Goal: Task Accomplishment & Management: Complete application form

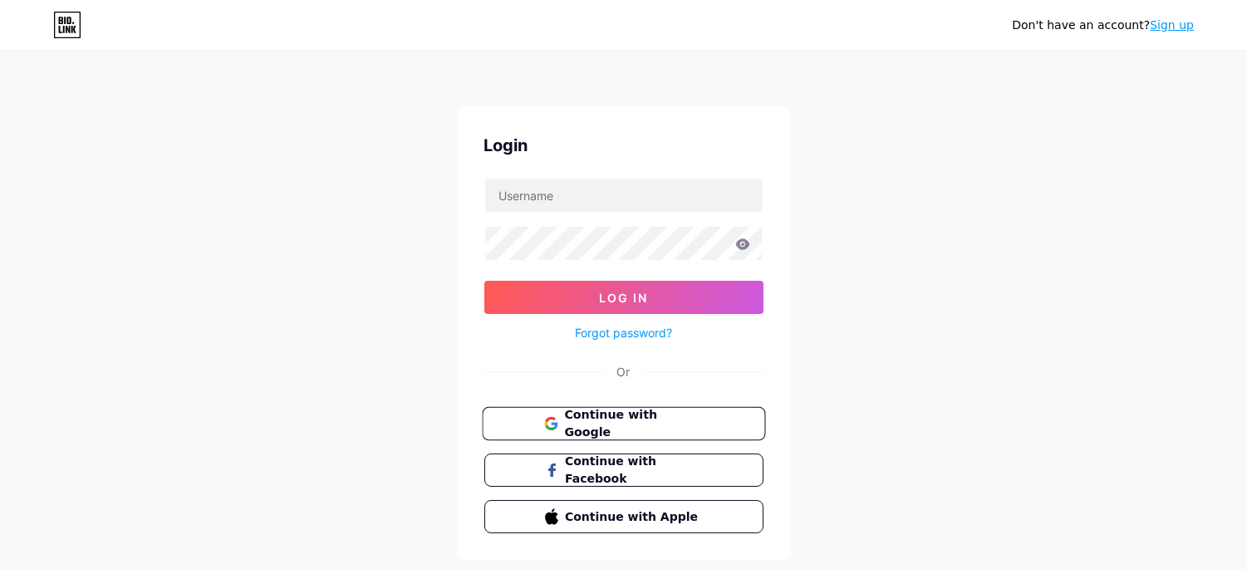
click at [583, 421] on span "Continue with Google" at bounding box center [633, 424] width 139 height 36
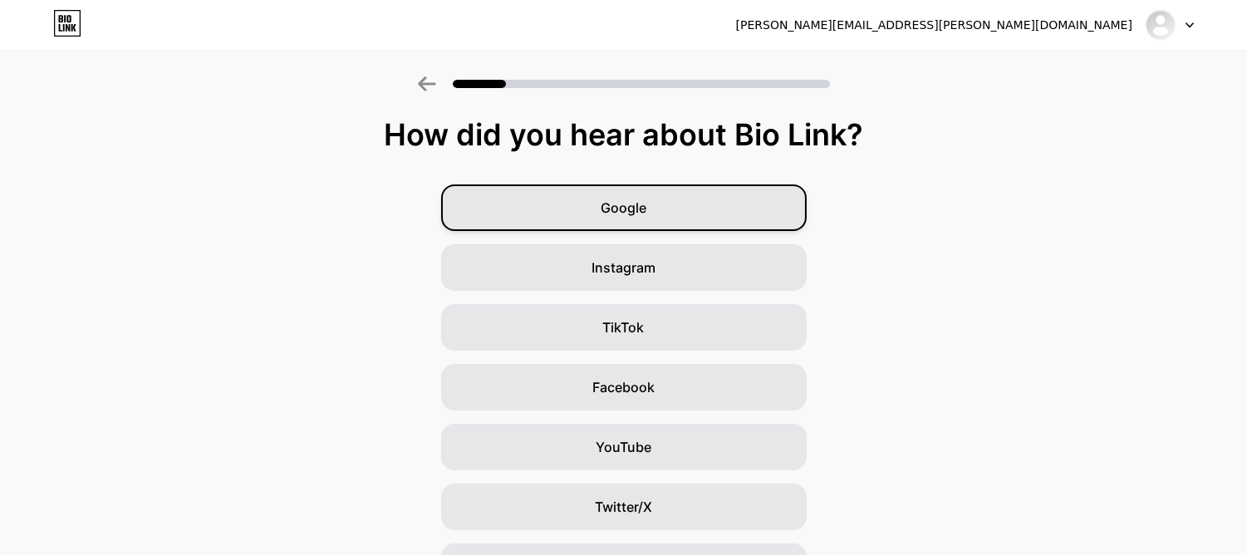
click at [565, 189] on div "Google" at bounding box center [624, 207] width 366 height 47
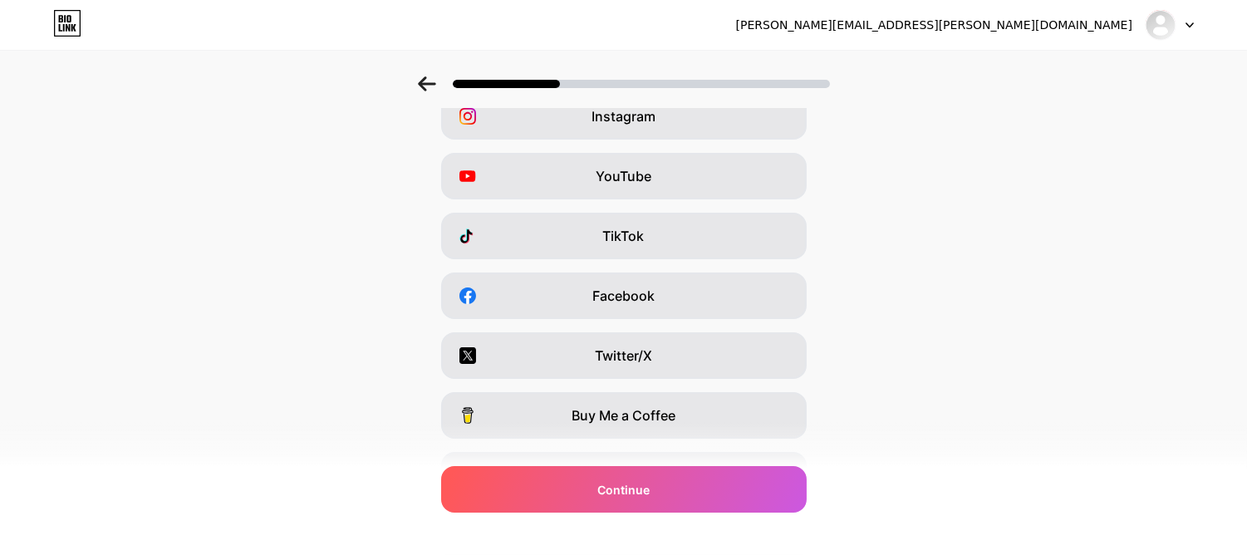
scroll to position [93, 0]
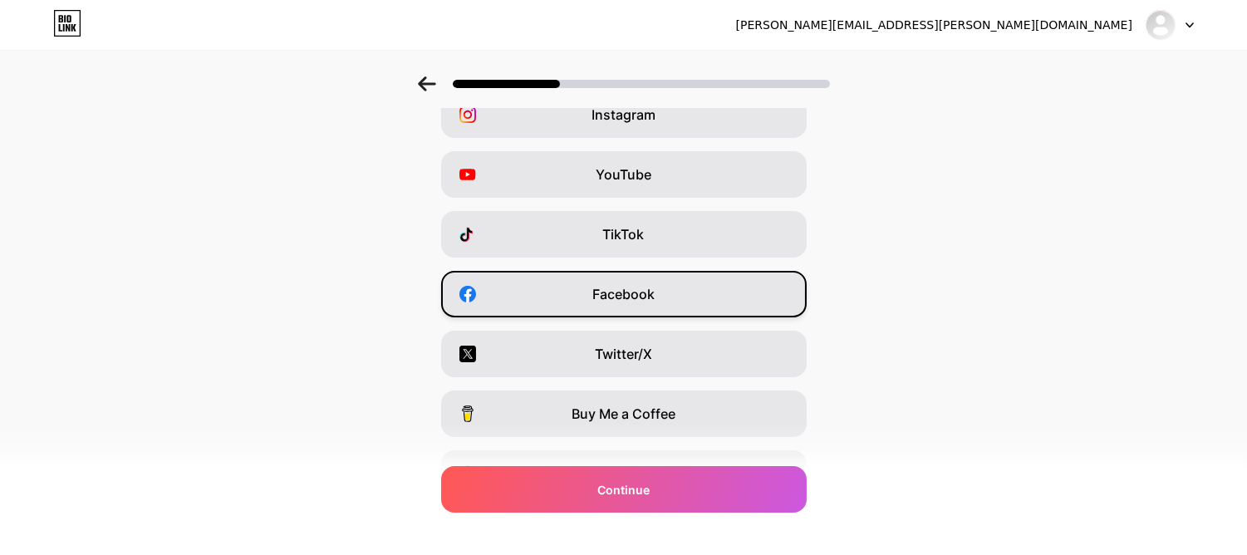
click at [587, 296] on div "Facebook" at bounding box center [624, 294] width 366 height 47
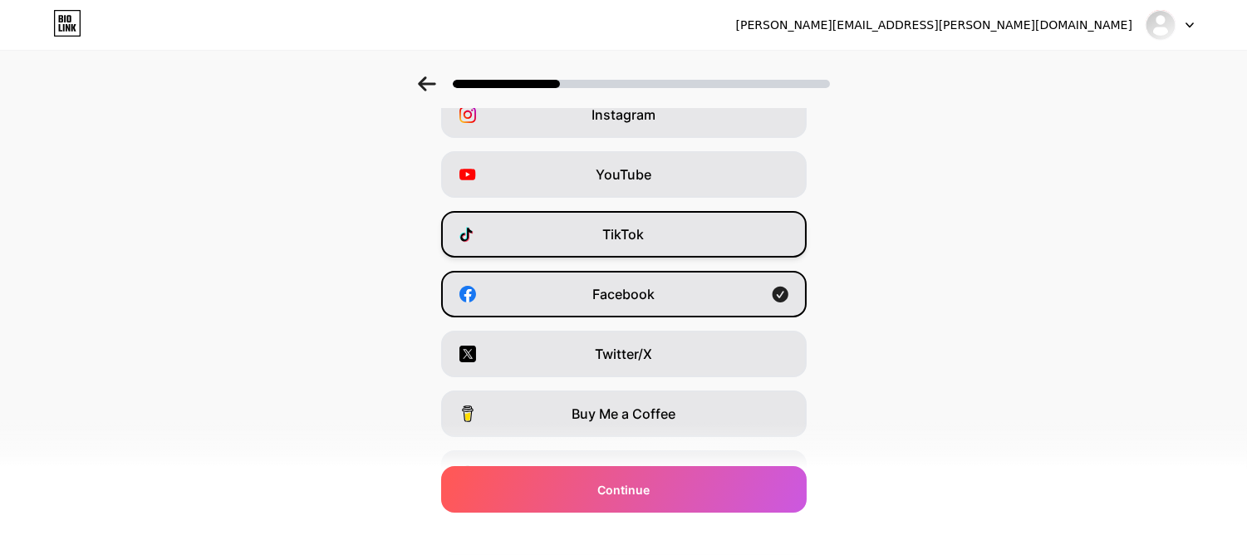
click at [616, 244] on div "TikTok" at bounding box center [624, 234] width 366 height 47
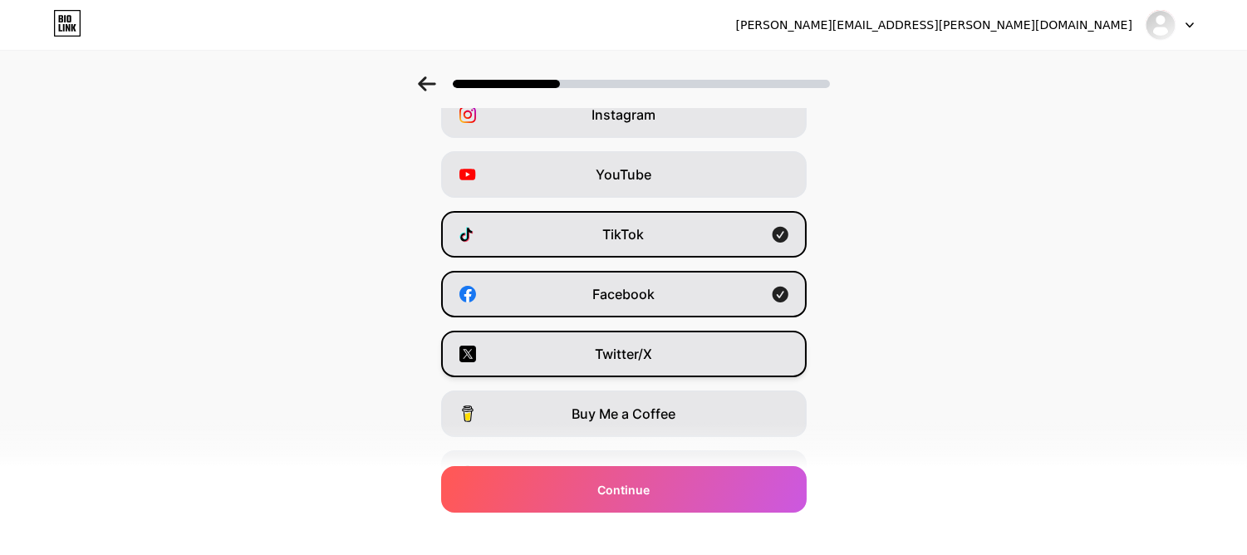
click at [577, 354] on div "Twitter/X" at bounding box center [624, 354] width 366 height 47
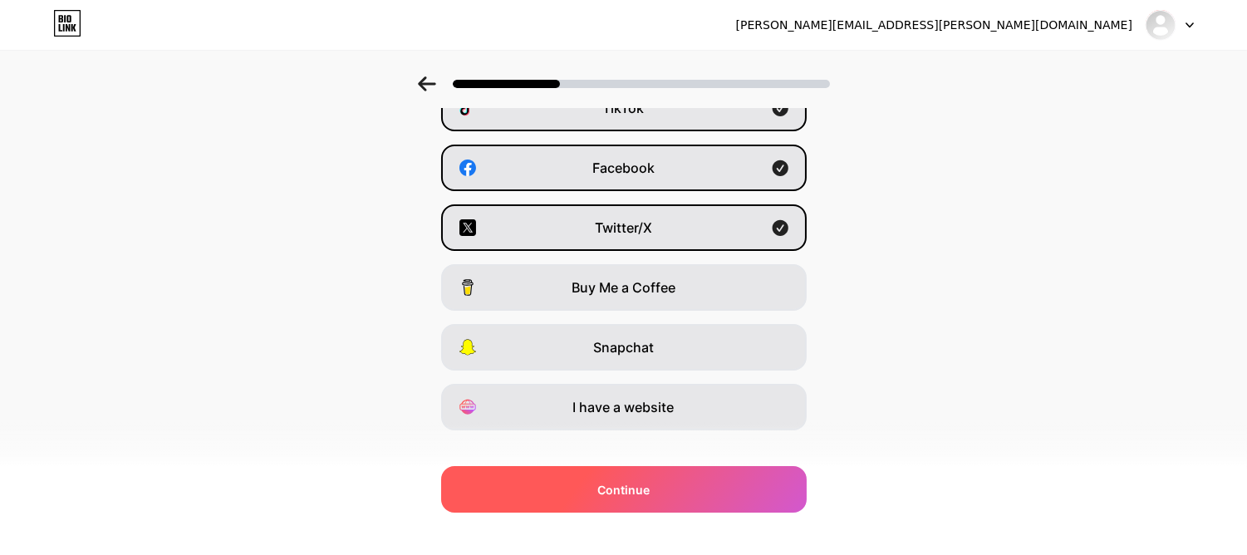
scroll to position [243, 0]
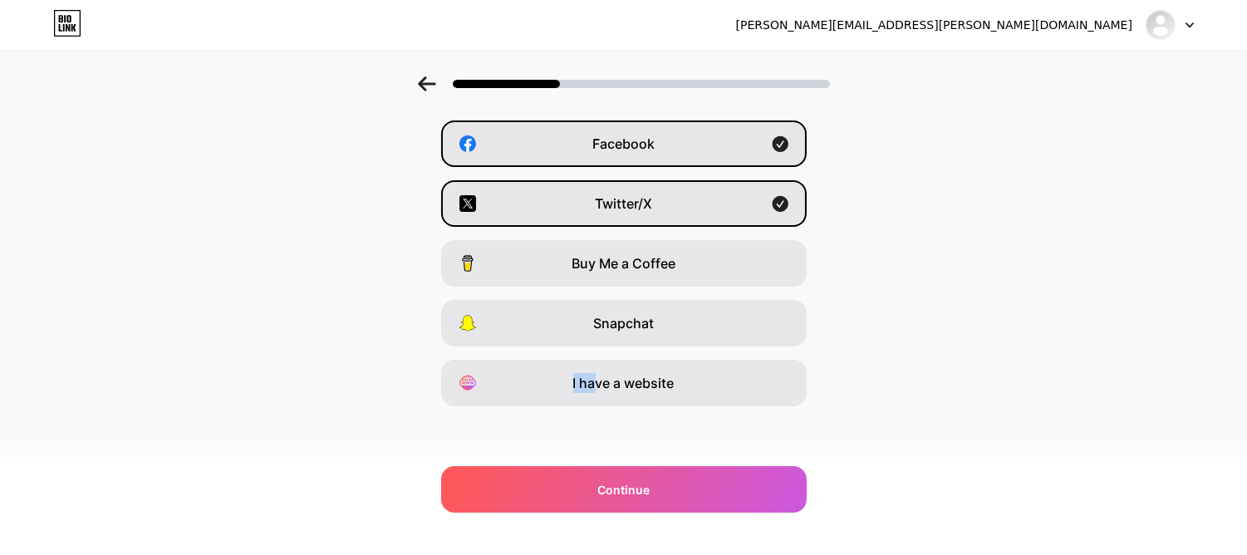
drag, startPoint x: 600, startPoint y: 372, endPoint x: 859, endPoint y: 328, distance: 262.9
click at [859, 328] on div "Instagram YouTube TikTok Facebook Twitter/X Buy Me a Coffee Snapchat I have a w…" at bounding box center [623, 173] width 1230 height 465
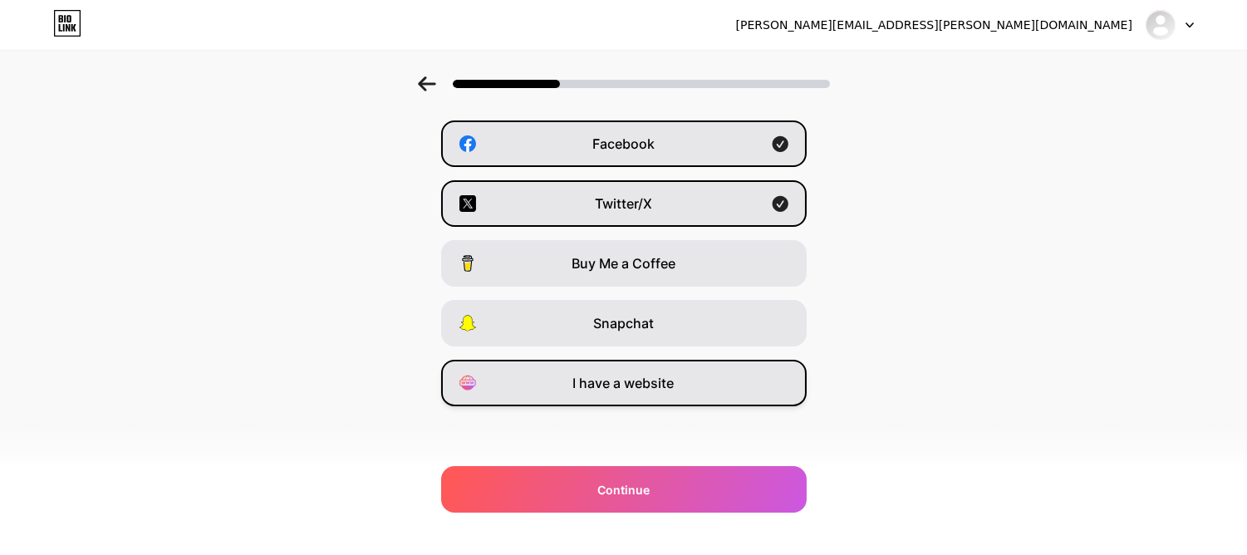
click at [759, 376] on div "I have a website" at bounding box center [624, 383] width 366 height 47
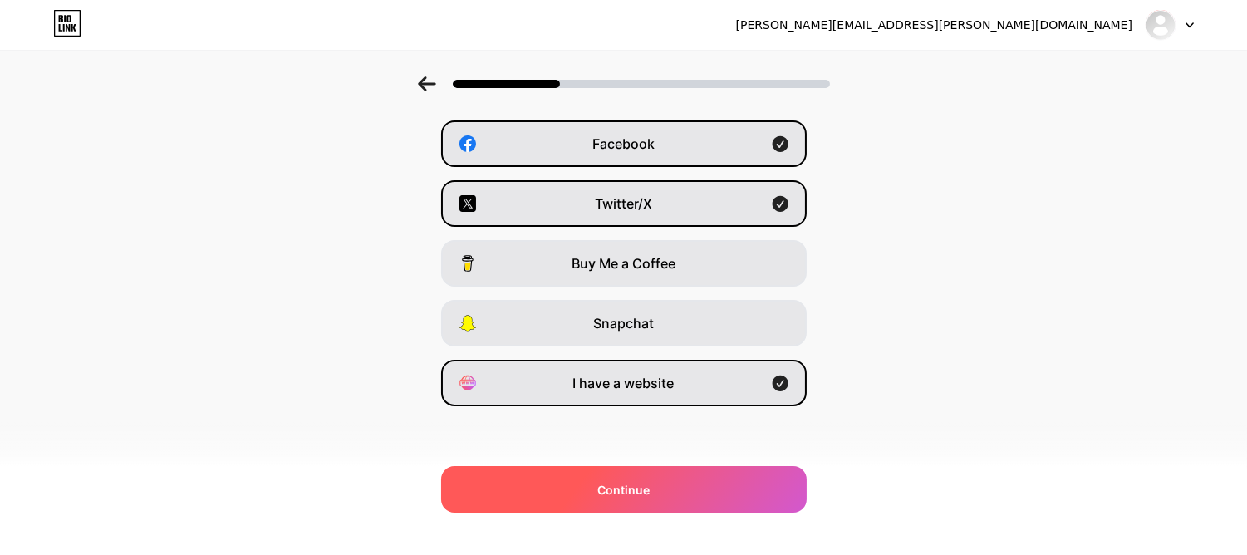
click at [608, 479] on div "Continue" at bounding box center [624, 489] width 366 height 47
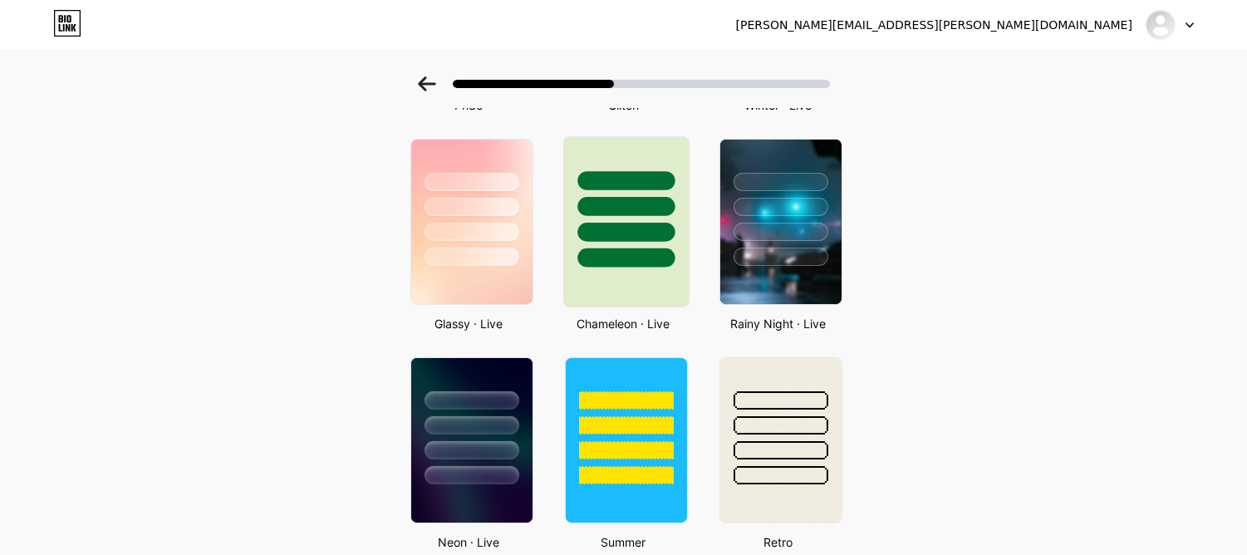
scroll to position [491, 0]
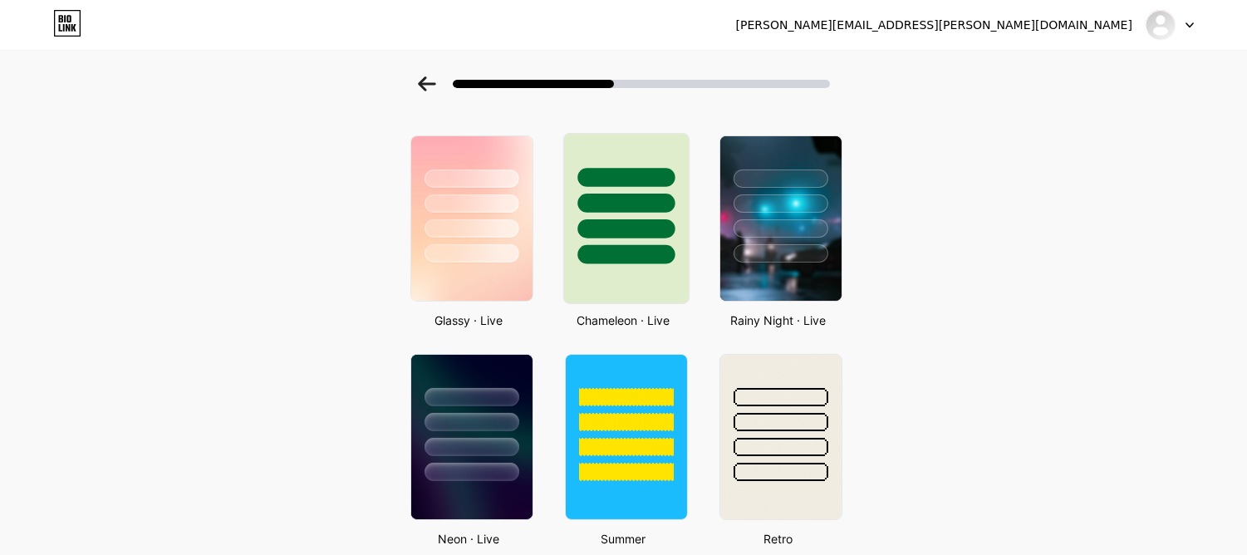
click at [625, 173] on div at bounding box center [625, 177] width 97 height 19
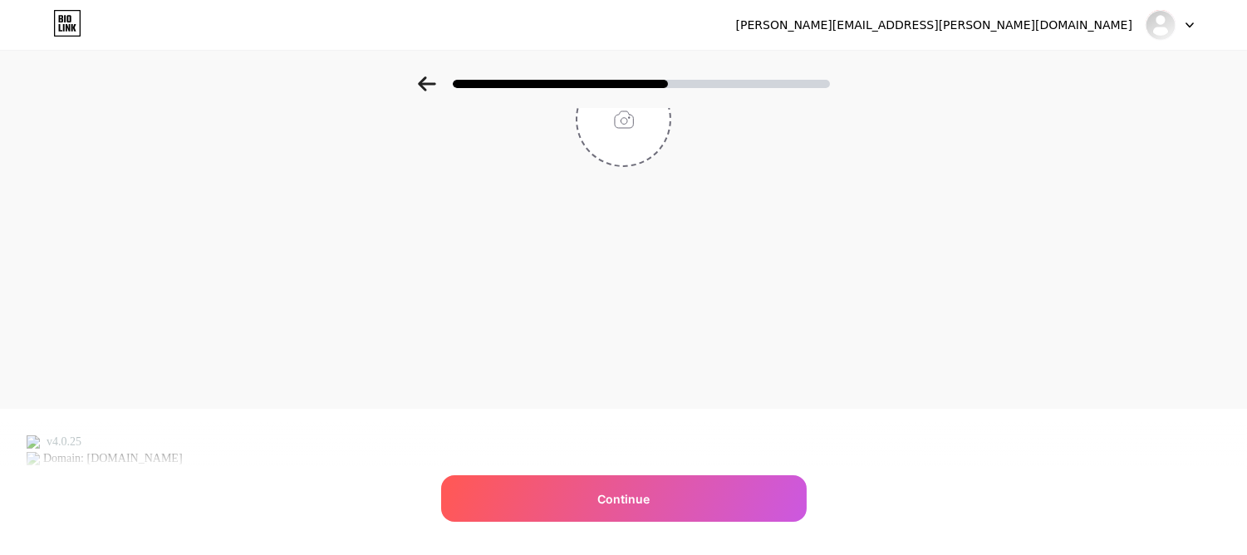
scroll to position [0, 0]
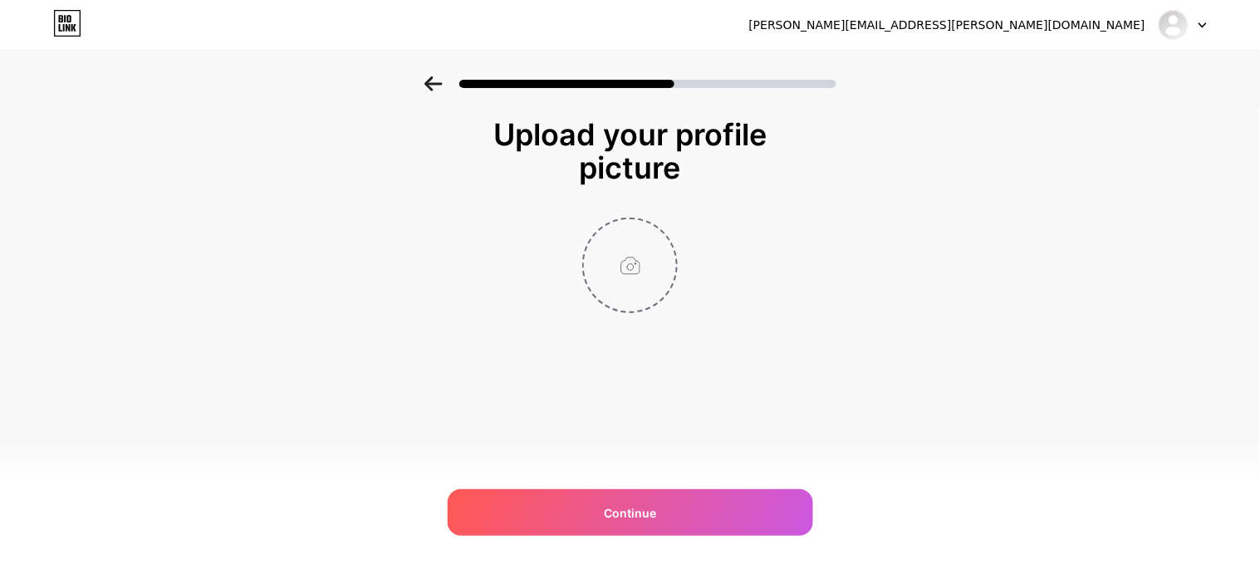
click at [615, 258] on input "file" at bounding box center [630, 265] width 92 height 92
type input "C:\fakepath\[PERSON_NAME] Profile photo.jpg"
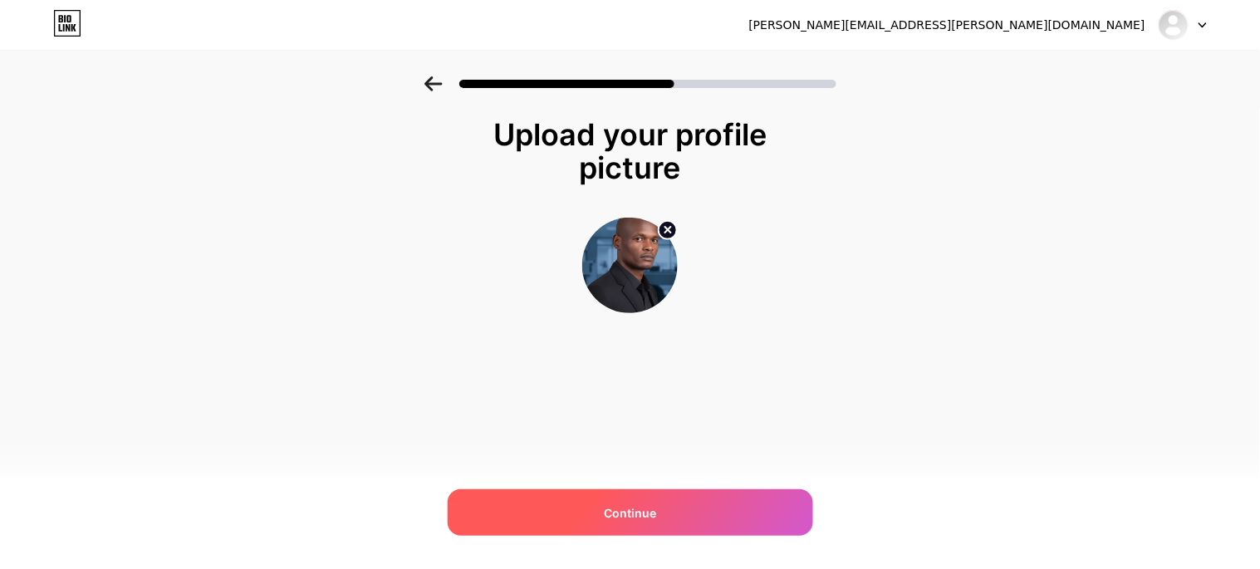
click at [650, 524] on div "Continue" at bounding box center [631, 512] width 366 height 47
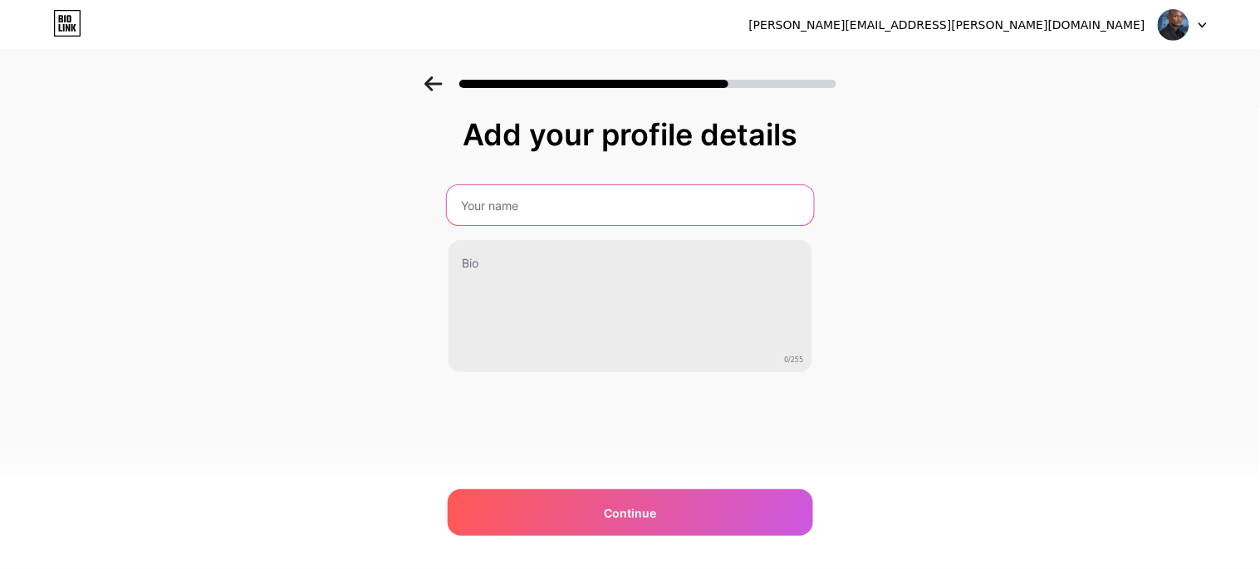
click at [508, 214] on input "text" at bounding box center [629, 205] width 367 height 40
type input "A. O [PERSON_NAME]"
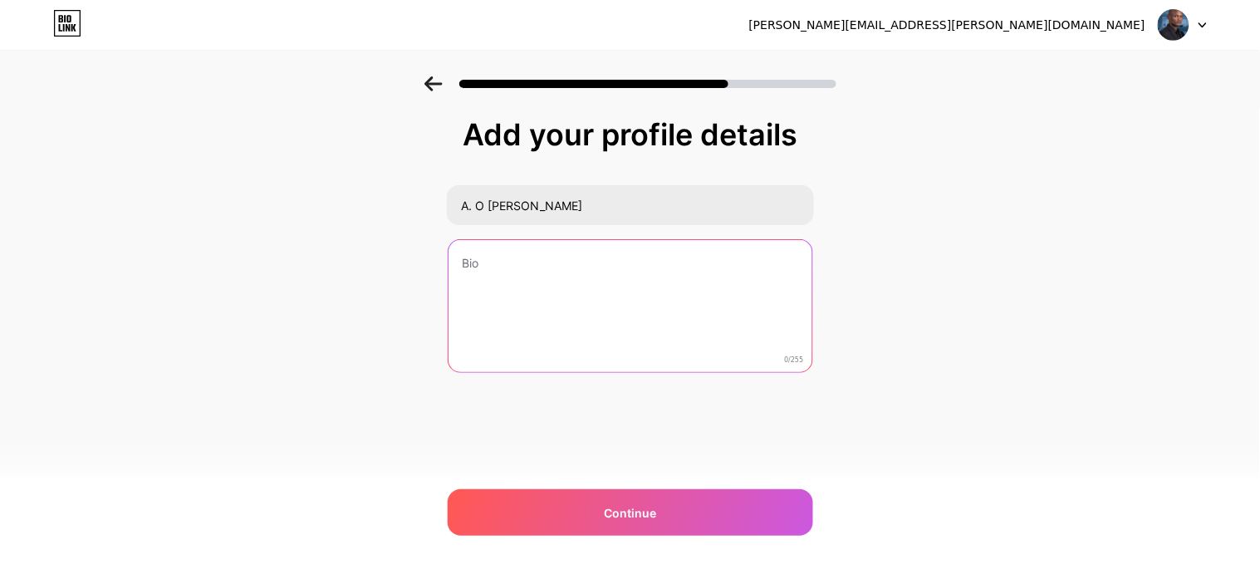
click at [489, 263] on textarea at bounding box center [631, 307] width 364 height 134
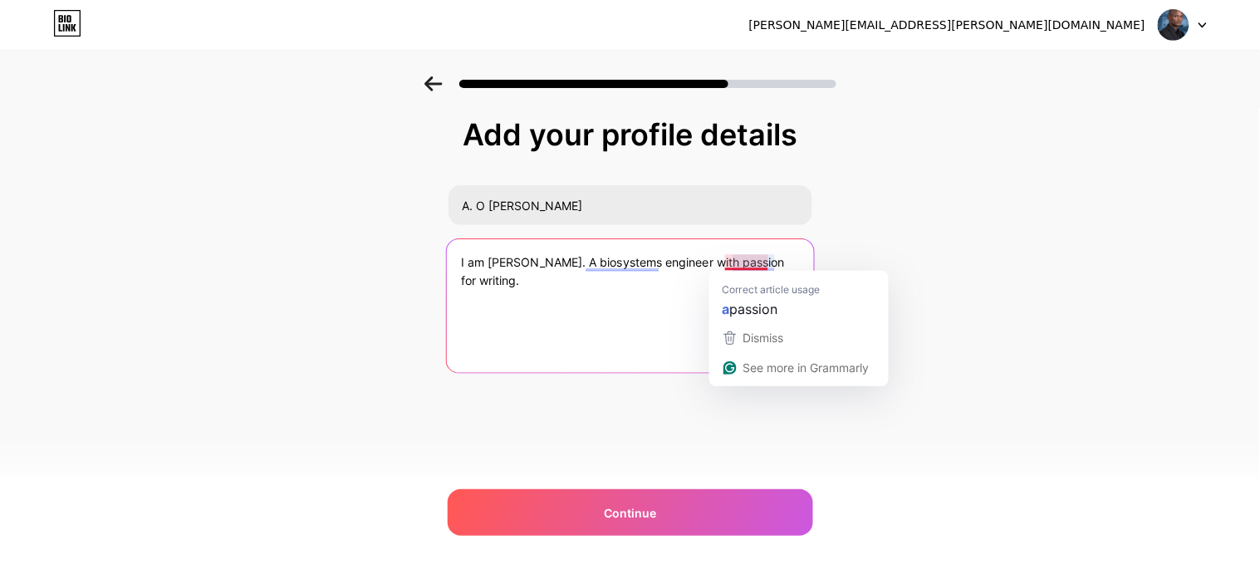
click at [739, 263] on textarea "I am [PERSON_NAME]. A biosystems engineer with passion for writing." at bounding box center [629, 306] width 367 height 135
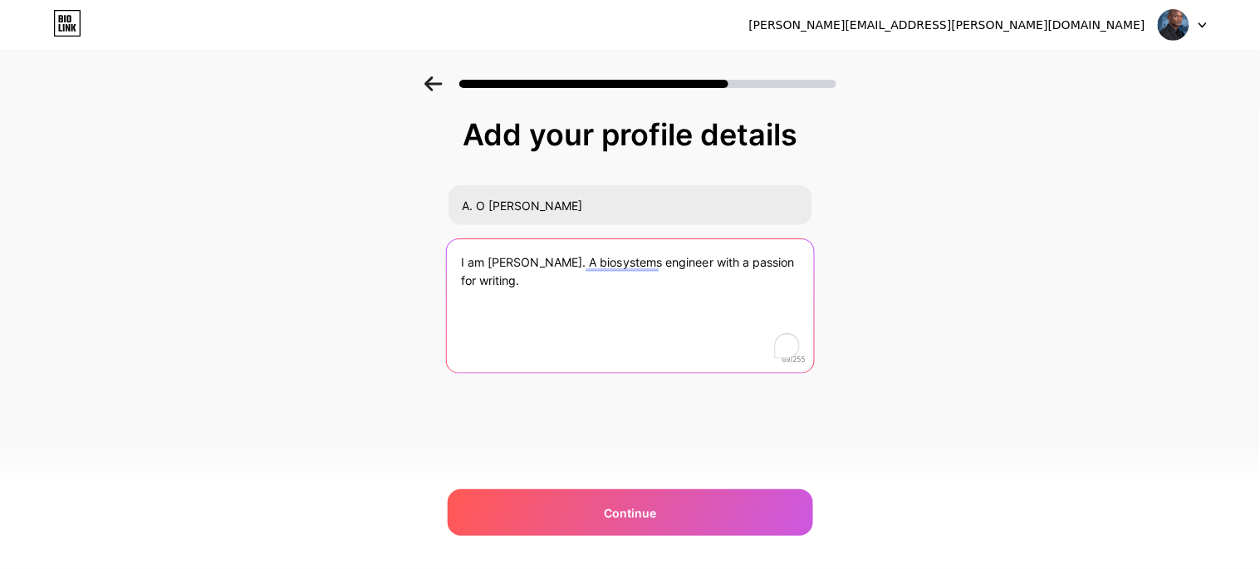
click at [515, 275] on textarea "I am [PERSON_NAME]. A biosystems engineer with a passion for writing." at bounding box center [629, 306] width 367 height 135
click at [686, 277] on textarea "I am [PERSON_NAME]. A biosystems engineer with a passion for writing, chess and…" at bounding box center [629, 306] width 367 height 135
click at [584, 278] on textarea "I am [PERSON_NAME]. A biosystems engineer with a passion for writing, chess and…" at bounding box center [629, 306] width 367 height 135
click at [552, 285] on textarea "I am [PERSON_NAME]. A biosystems engineer with a passion for writing, chess and…" at bounding box center [629, 306] width 367 height 135
click at [613, 264] on textarea "I am [PERSON_NAME]. A biosystems engineer with a passion for writing, chess, an…" at bounding box center [629, 306] width 367 height 135
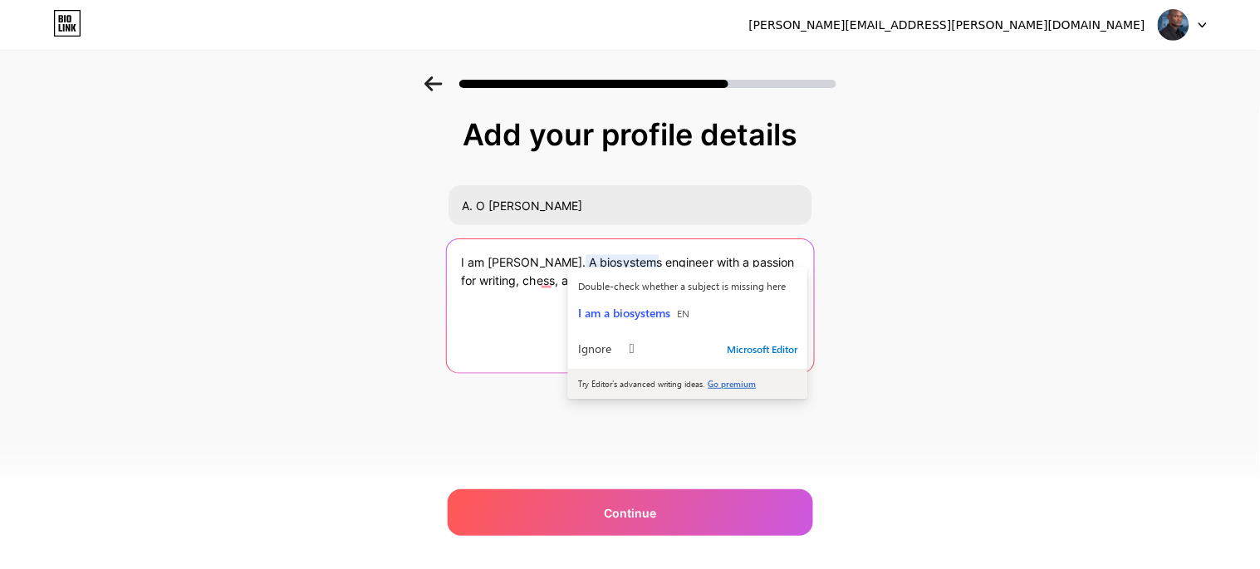
click at [613, 264] on textarea "I am [PERSON_NAME]. A biosystems engineer with a passion for writing, chess, an…" at bounding box center [629, 306] width 367 height 135
type textarea "I am [PERSON_NAME]. A biosystems engineer with a passion for writing, chess, an…"
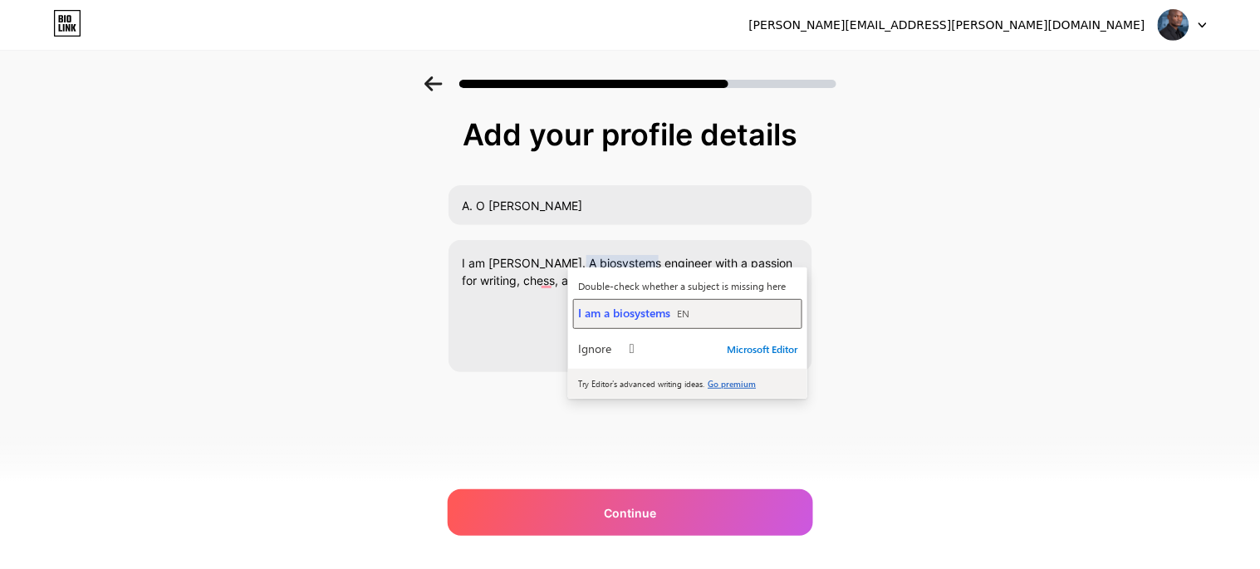
click at [616, 321] on div "I am a biosystems EN" at bounding box center [687, 313] width 219 height 16
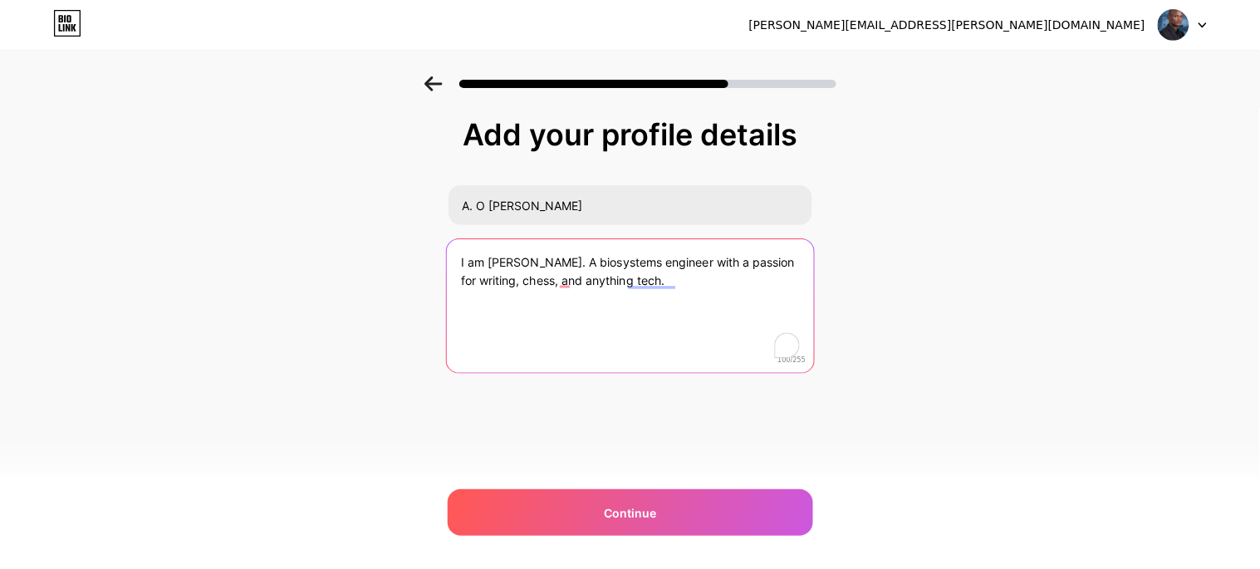
click at [671, 306] on textarea "I am [PERSON_NAME]. A biosystems engineer with a passion for writing, chess, an…" at bounding box center [629, 306] width 367 height 135
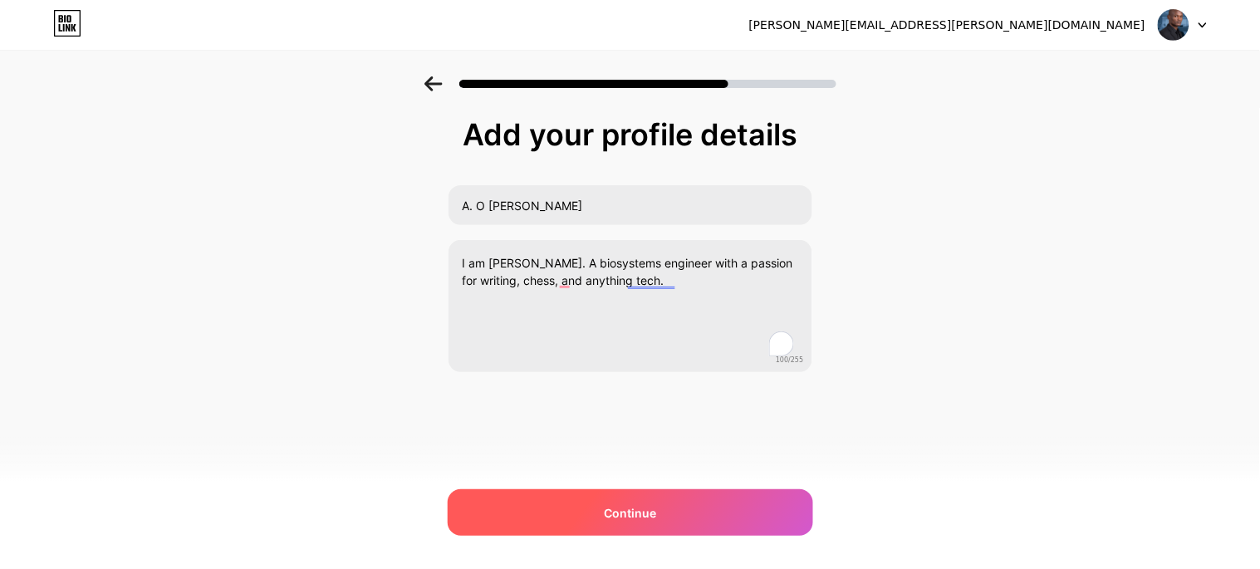
click at [638, 523] on div "Continue" at bounding box center [631, 512] width 366 height 47
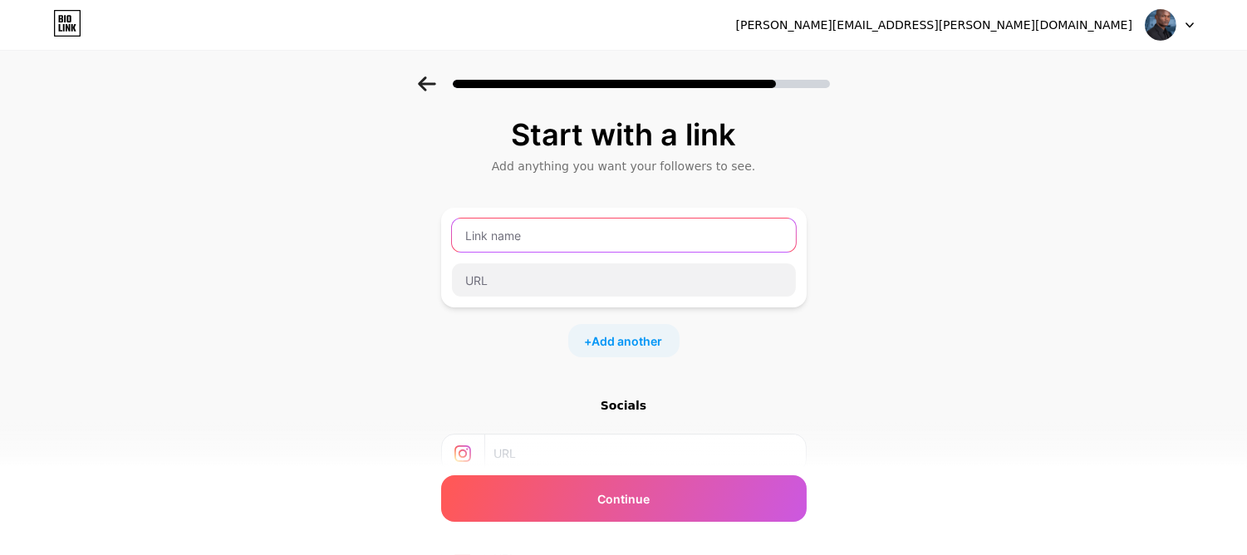
click at [553, 239] on input "text" at bounding box center [624, 235] width 344 height 33
click at [497, 243] on input "billyombima" at bounding box center [624, 235] width 344 height 33
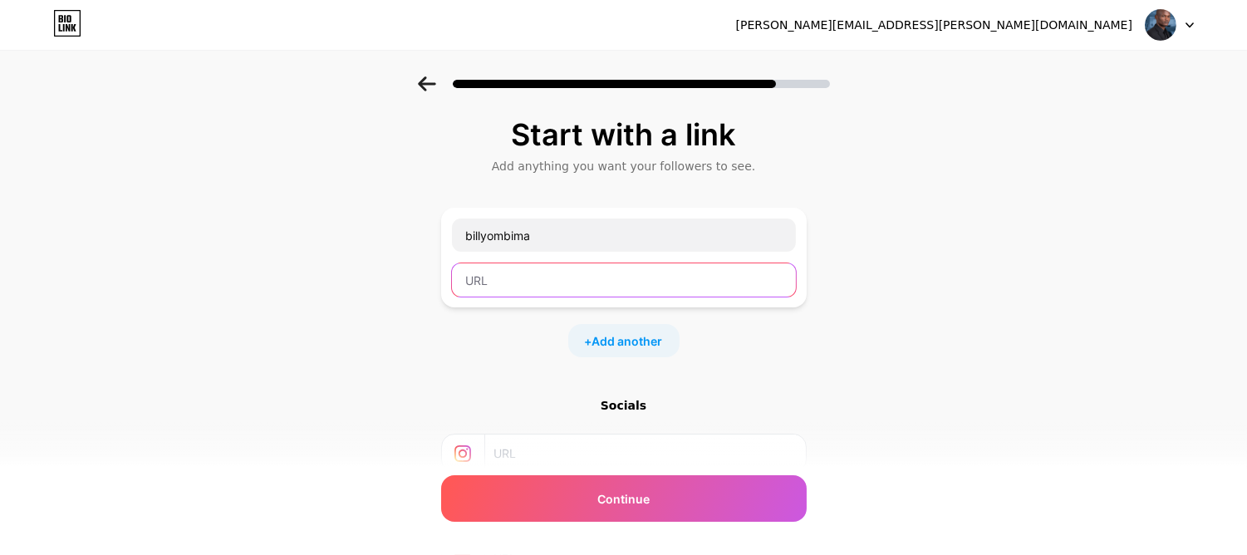
click at [497, 281] on input "text" at bounding box center [624, 279] width 344 height 33
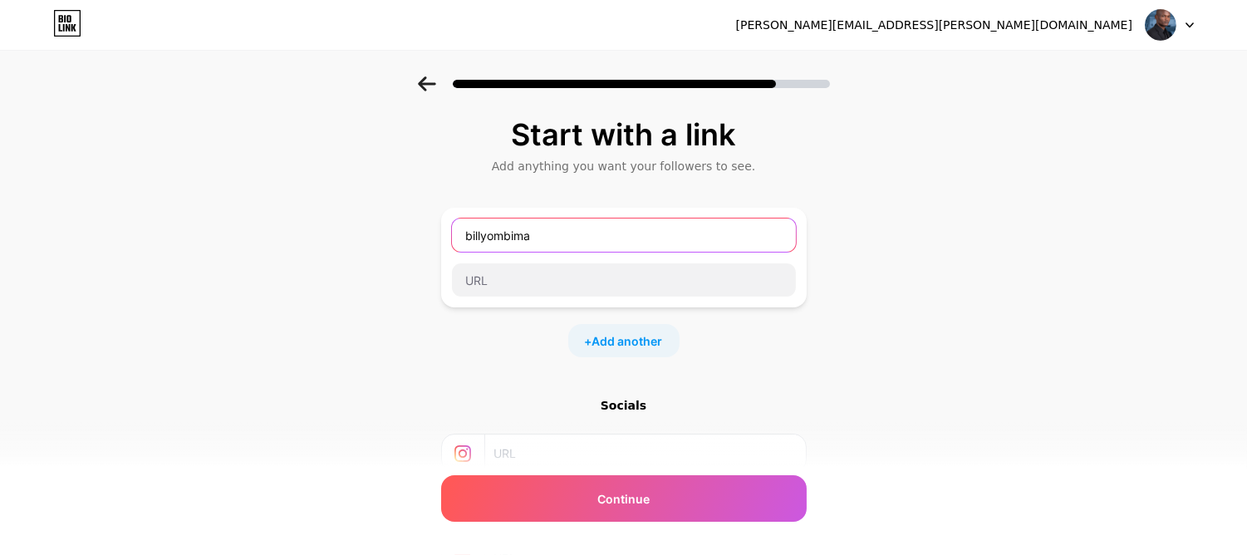
click at [538, 237] on input "billyombima" at bounding box center [624, 235] width 344 height 33
drag, startPoint x: 558, startPoint y: 228, endPoint x: 434, endPoint y: 239, distance: 125.1
click at [434, 239] on div "Start with a link Add anything you want your followers to see. billyombima + Ad…" at bounding box center [623, 368] width 1247 height 584
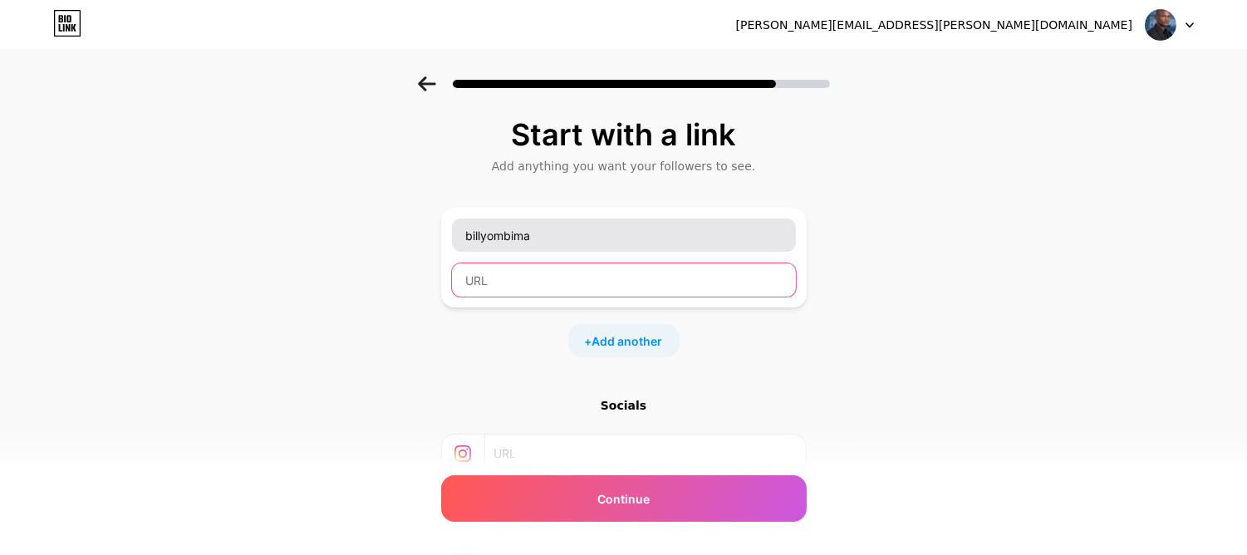
drag, startPoint x: 520, startPoint y: 271, endPoint x: 557, endPoint y: 231, distance: 54.1
click at [557, 231] on div "billyombima" at bounding box center [624, 258] width 346 height 80
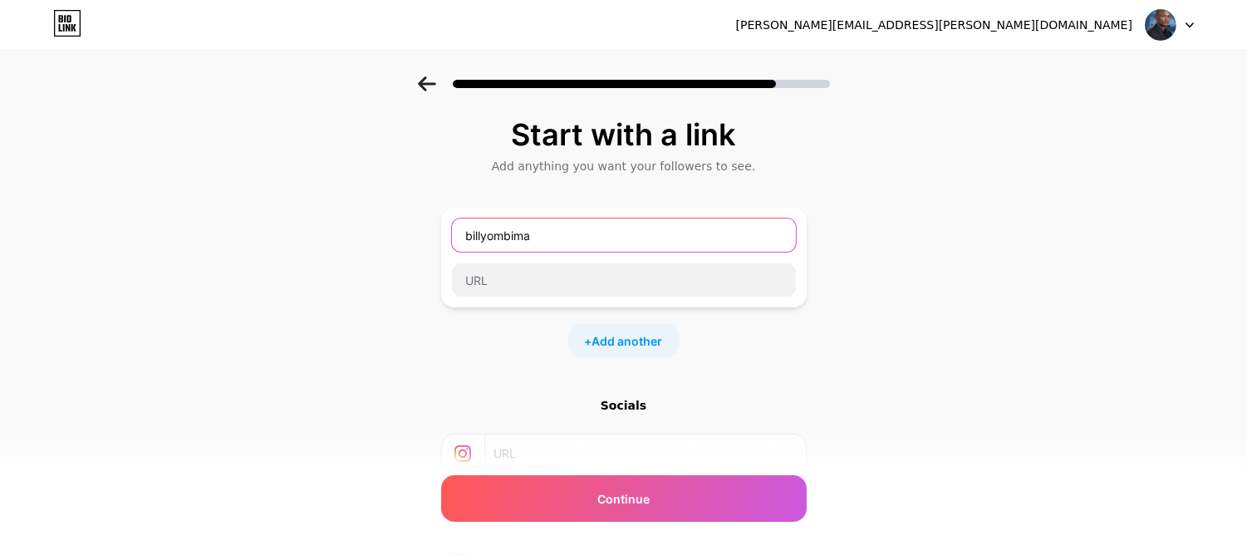
click at [557, 231] on input "billyombima" at bounding box center [624, 235] width 344 height 33
type input "b"
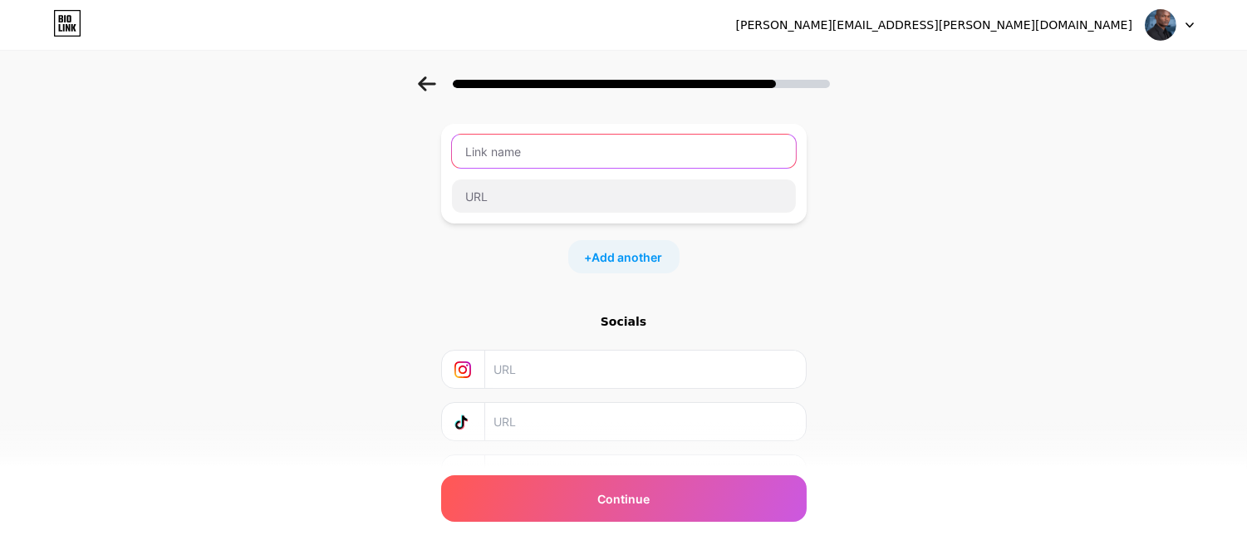
scroll to position [0, 4]
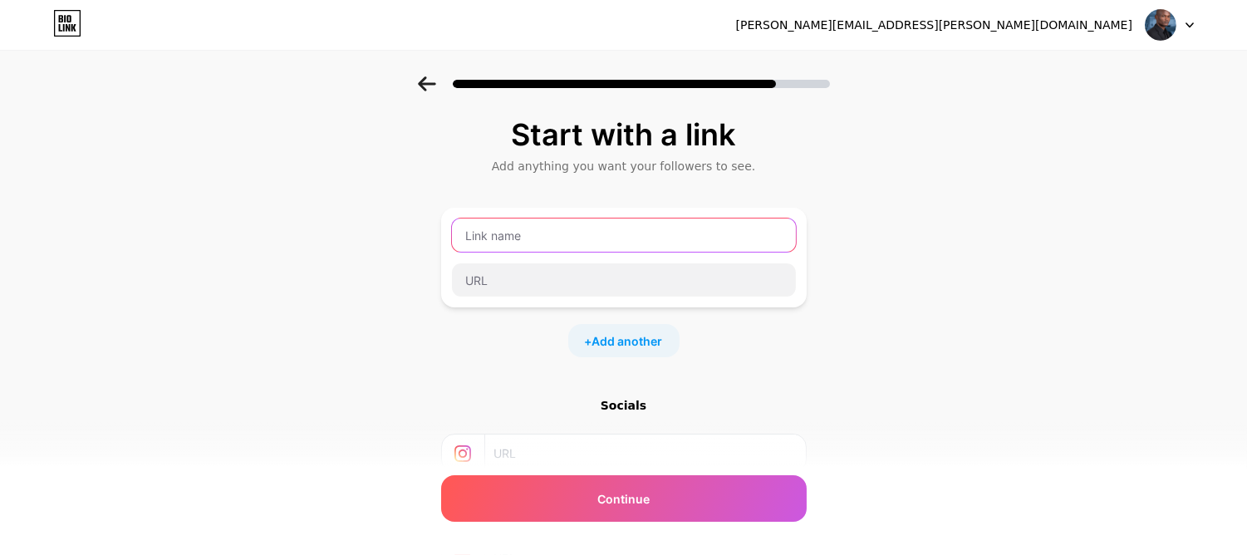
click at [526, 230] on input "text" at bounding box center [624, 235] width 344 height 33
type input "B"
type input "A"
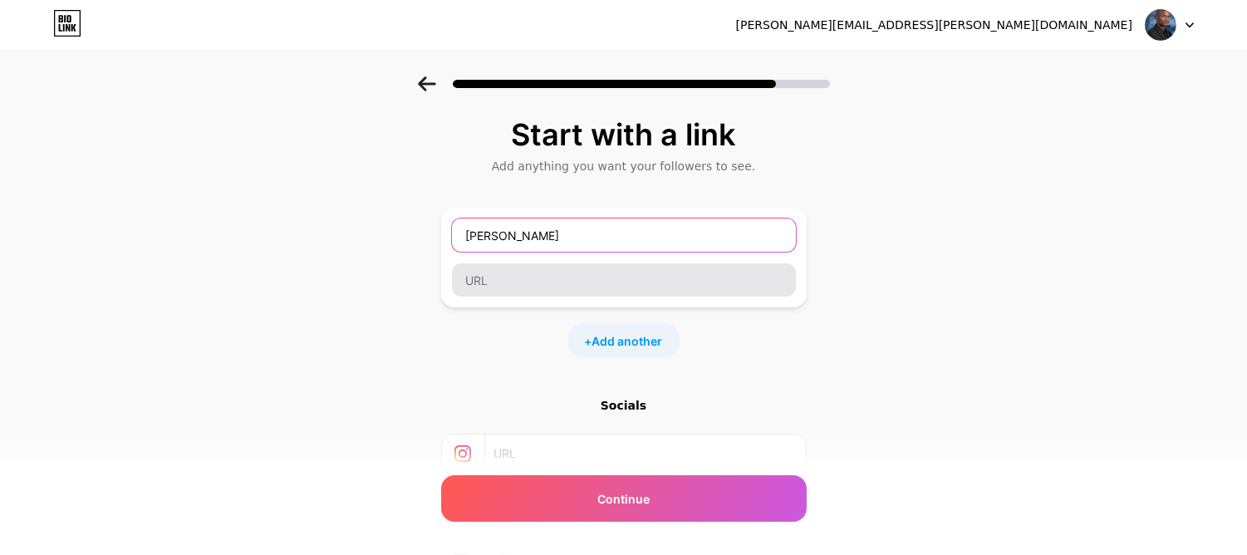
type input "[PERSON_NAME]"
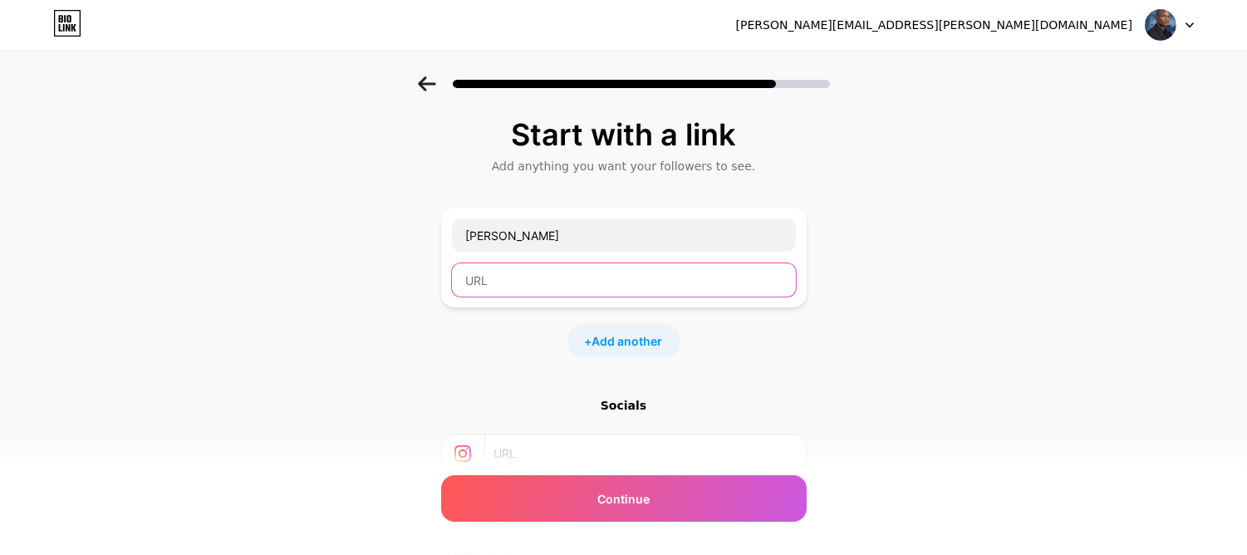
click at [499, 273] on input "text" at bounding box center [624, 279] width 344 height 33
paste input "[URL][DOMAIN_NAME][PERSON_NAME][DOMAIN_NAME][PERSON_NAME]"
click at [678, 282] on input "[URL][DOMAIN_NAME][PERSON_NAME][DOMAIN_NAME][PERSON_NAME]" at bounding box center [624, 279] width 344 height 33
drag, startPoint x: 660, startPoint y: 277, endPoint x: 426, endPoint y: 279, distance: 233.5
click at [426, 279] on div "Start with a link Add anything you want your followers to see. [PERSON_NAME] [U…" at bounding box center [623, 368] width 1247 height 584
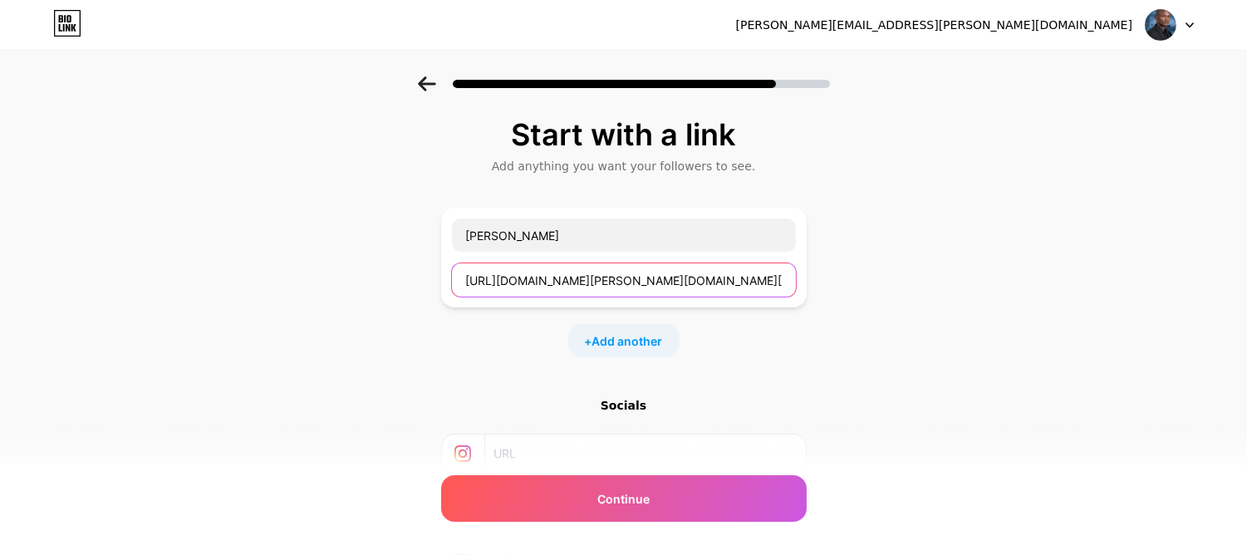
type input "[URL][DOMAIN_NAME][PERSON_NAME][DOMAIN_NAME][PERSON_NAME]"
click at [690, 310] on div "[PERSON_NAME] [URL][DOMAIN_NAME][PERSON_NAME][DOMAIN_NAME][PERSON_NAME] + Add a…" at bounding box center [624, 283] width 366 height 150
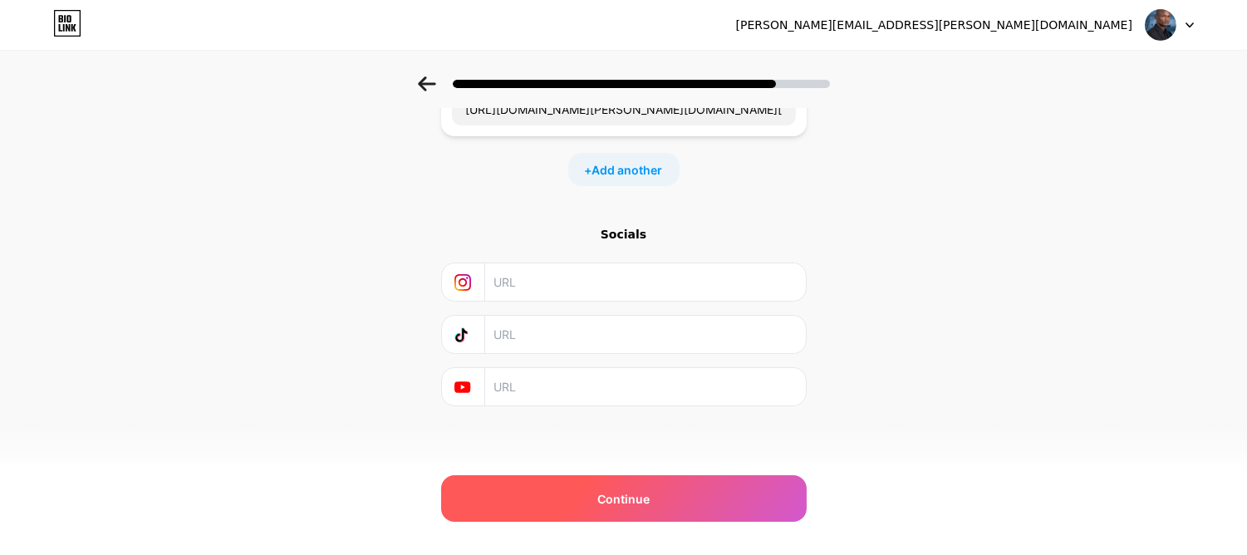
click at [621, 490] on span "Continue" at bounding box center [623, 498] width 52 height 17
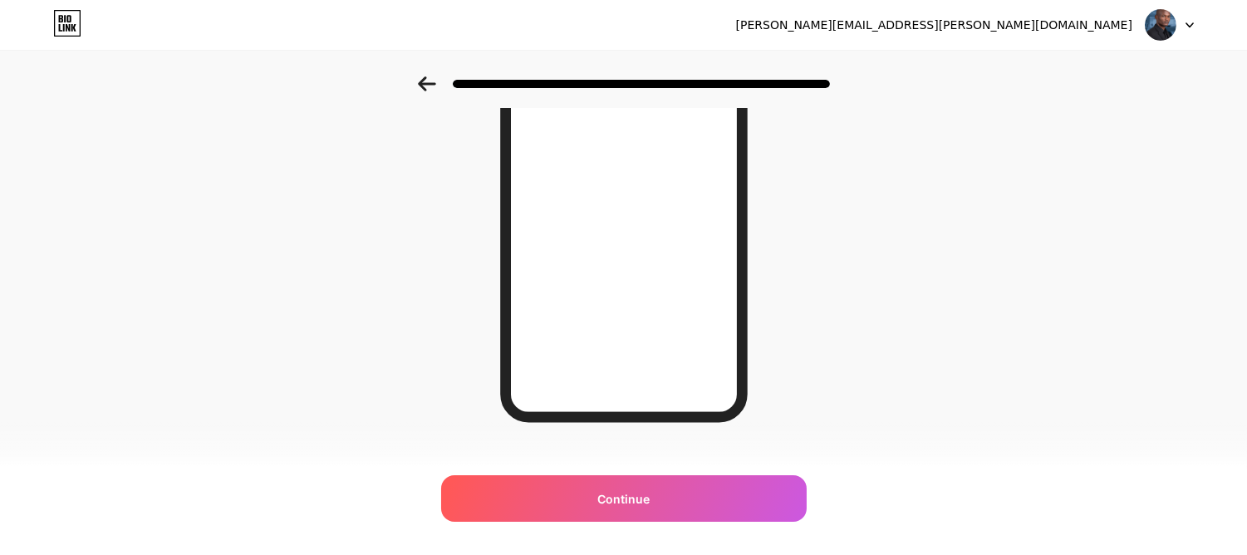
scroll to position [278, 0]
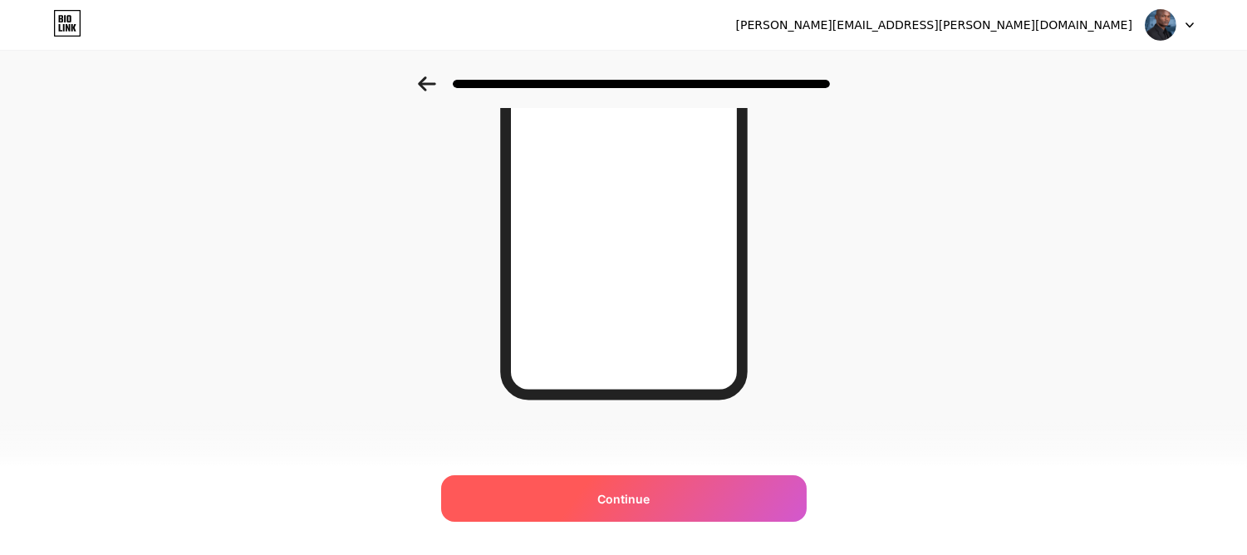
click at [631, 520] on div "Continue" at bounding box center [624, 498] width 366 height 47
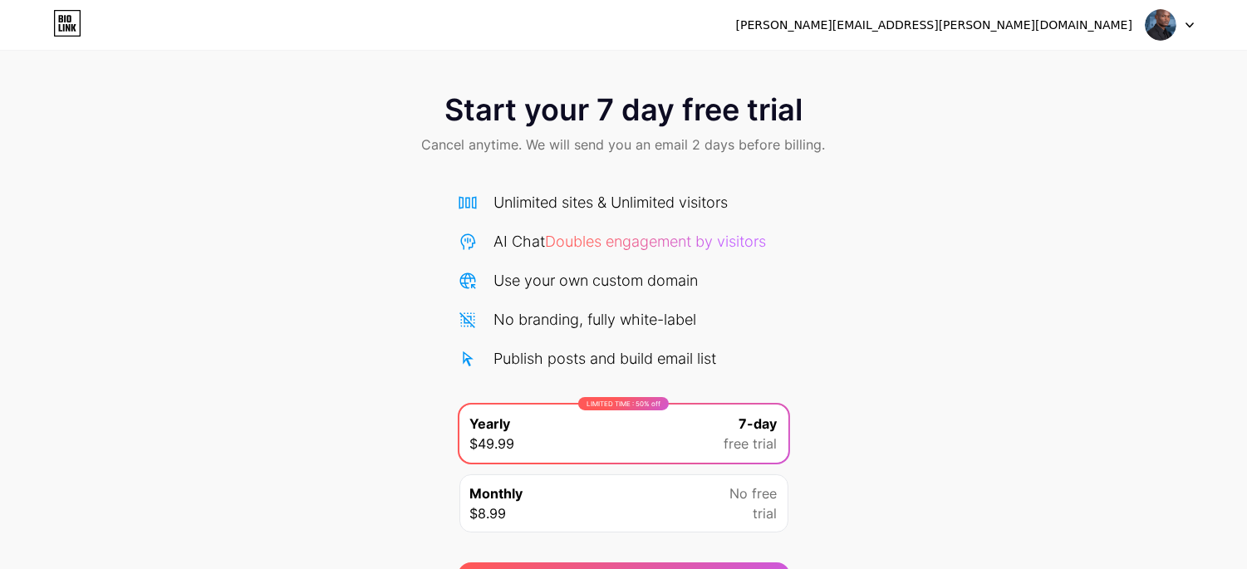
click at [629, 245] on span "Doubles engagement by visitors" at bounding box center [656, 241] width 221 height 17
click at [515, 197] on div "Unlimited sites & Unlimited visitors" at bounding box center [611, 202] width 234 height 22
click at [546, 361] on div "Publish posts and build email list" at bounding box center [605, 358] width 223 height 22
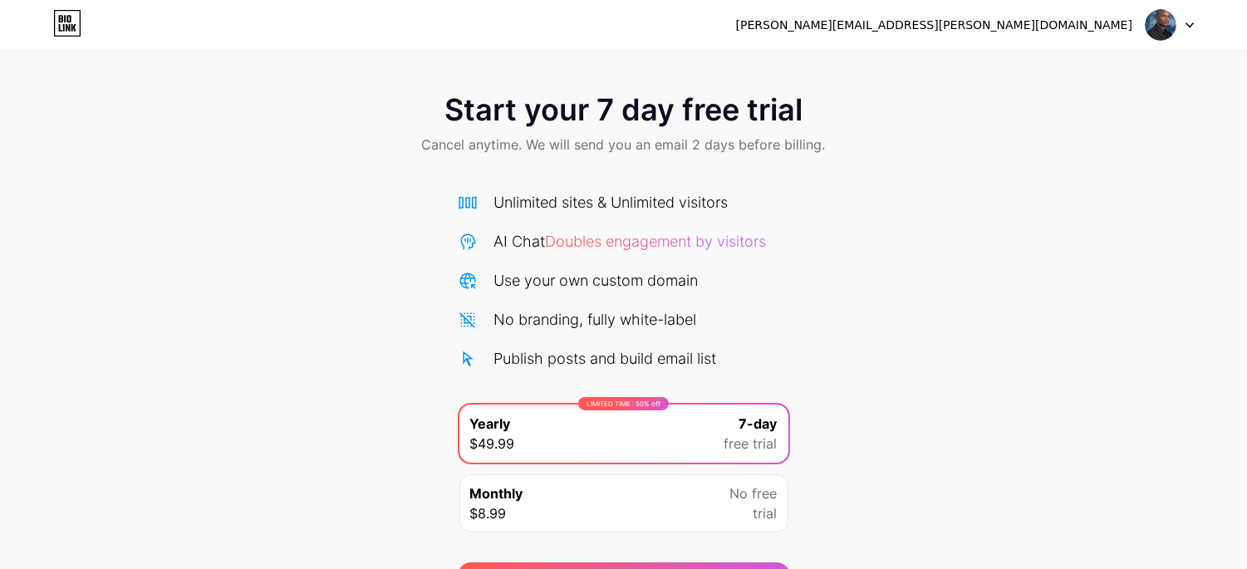
click at [721, 367] on div "Publish posts and build email list" at bounding box center [624, 358] width 332 height 22
drag, startPoint x: 496, startPoint y: 314, endPoint x: 719, endPoint y: 305, distance: 223.7
click at [719, 305] on div "Unlimited sites & Unlimited visitors AI Chat Doubles engagement by visitors Use…" at bounding box center [624, 280] width 332 height 179
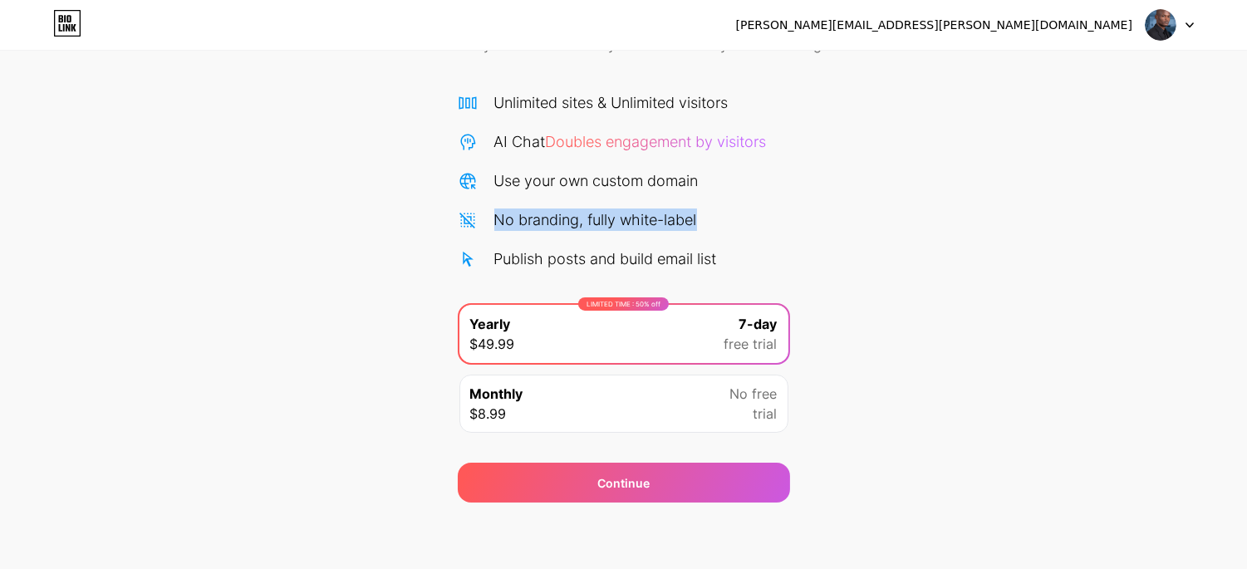
click at [1191, 20] on div at bounding box center [1170, 25] width 48 height 30
click at [933, 77] on div "Start your 7 day free trial Cancel anytime. We will send you an email 2 days be…" at bounding box center [623, 240] width 1247 height 526
